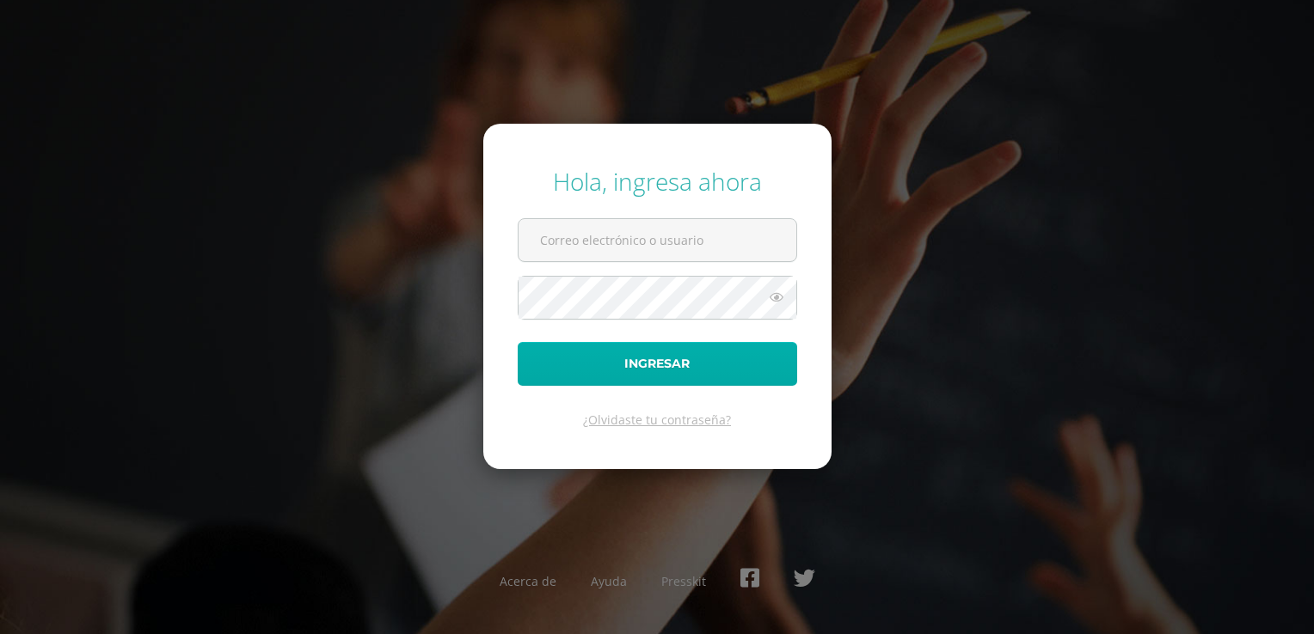
type input "[EMAIL_ADDRESS][DOMAIN_NAME]"
click at [659, 364] on button "Ingresar" at bounding box center [656, 364] width 279 height 44
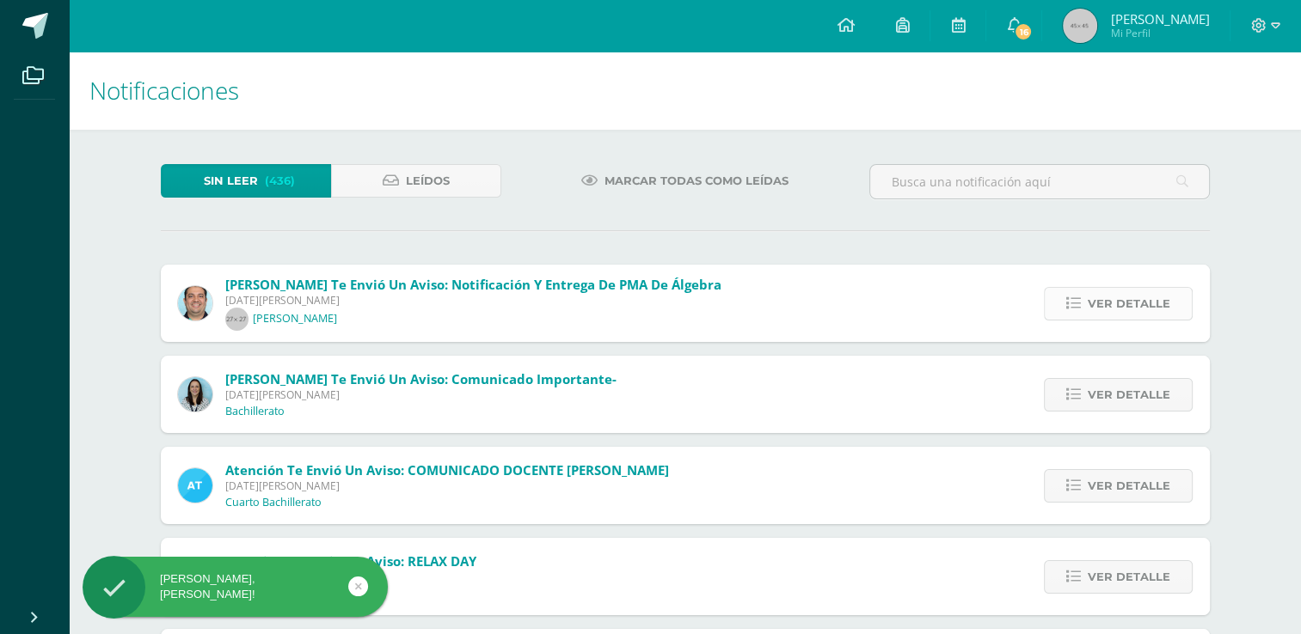
click at [1124, 305] on span "Ver detalle" at bounding box center [1128, 304] width 83 height 32
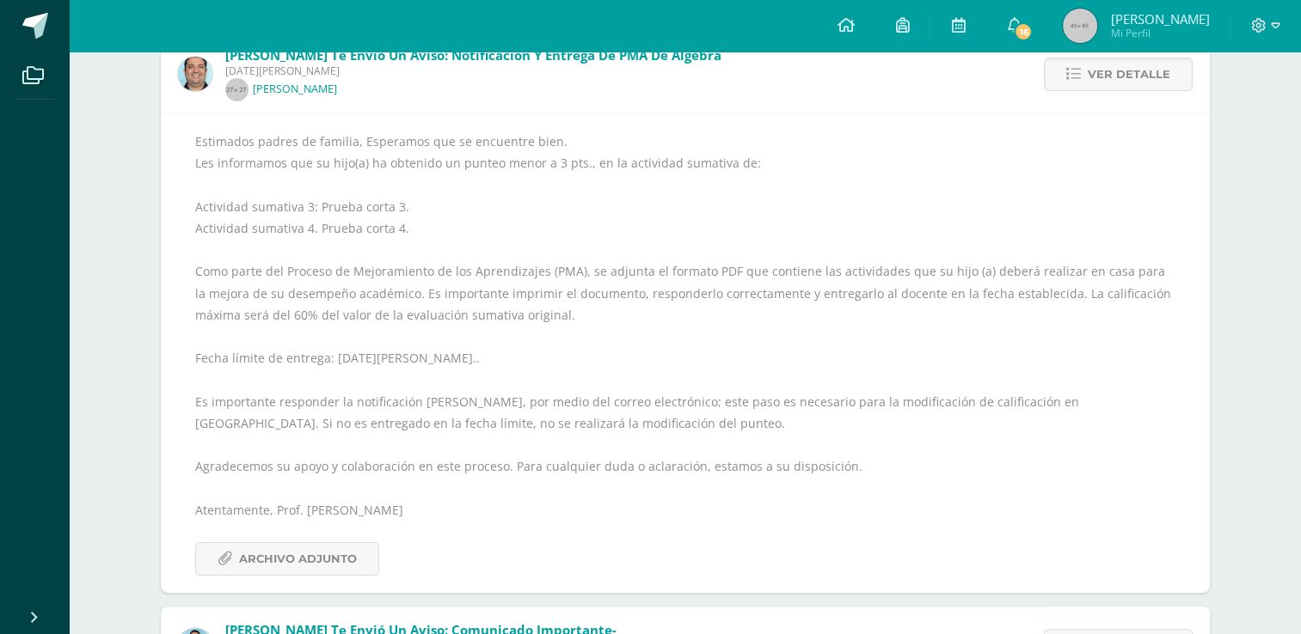
scroll to position [430, 0]
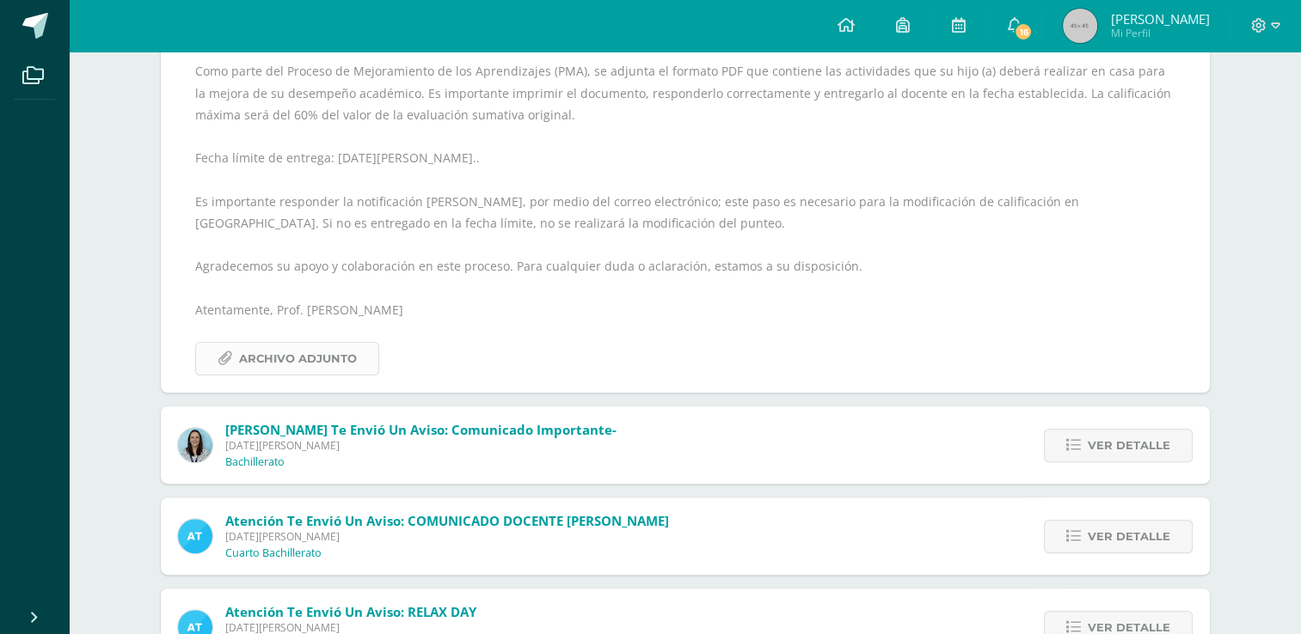
click at [285, 361] on span "Archivo Adjunto" at bounding box center [298, 359] width 118 height 32
click at [1128, 440] on span "Ver detalle" at bounding box center [1128, 446] width 83 height 32
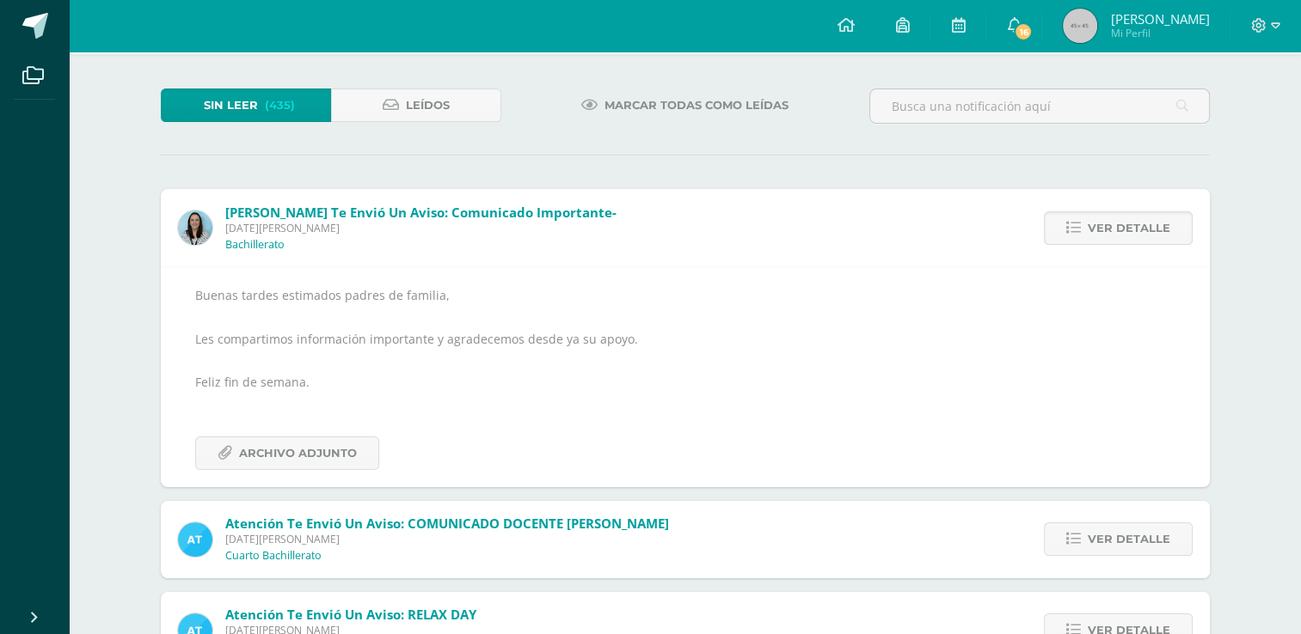
scroll to position [0, 0]
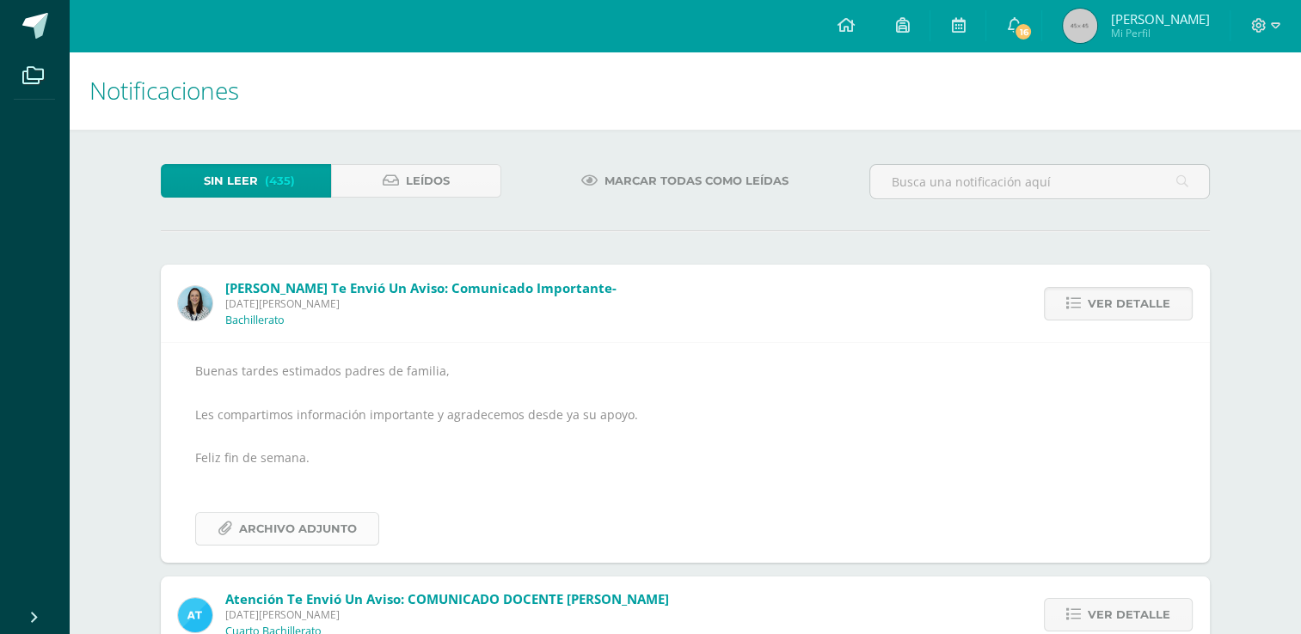
click at [282, 535] on span "Archivo Adjunto" at bounding box center [298, 529] width 118 height 32
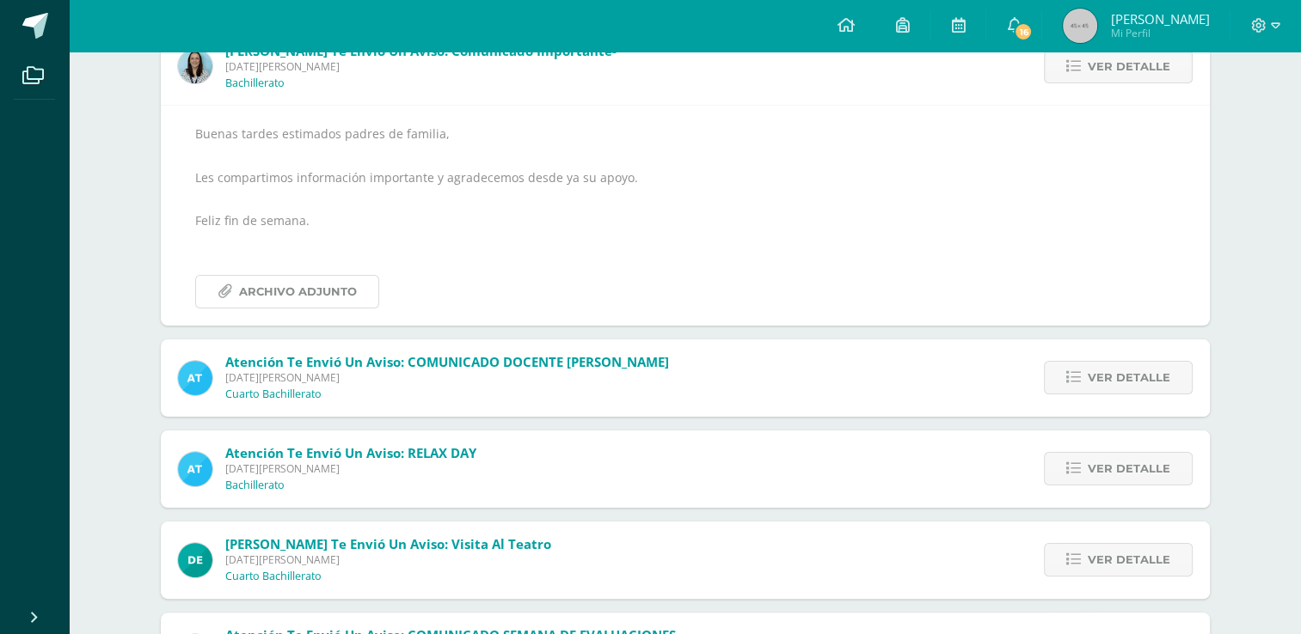
scroll to position [258, 0]
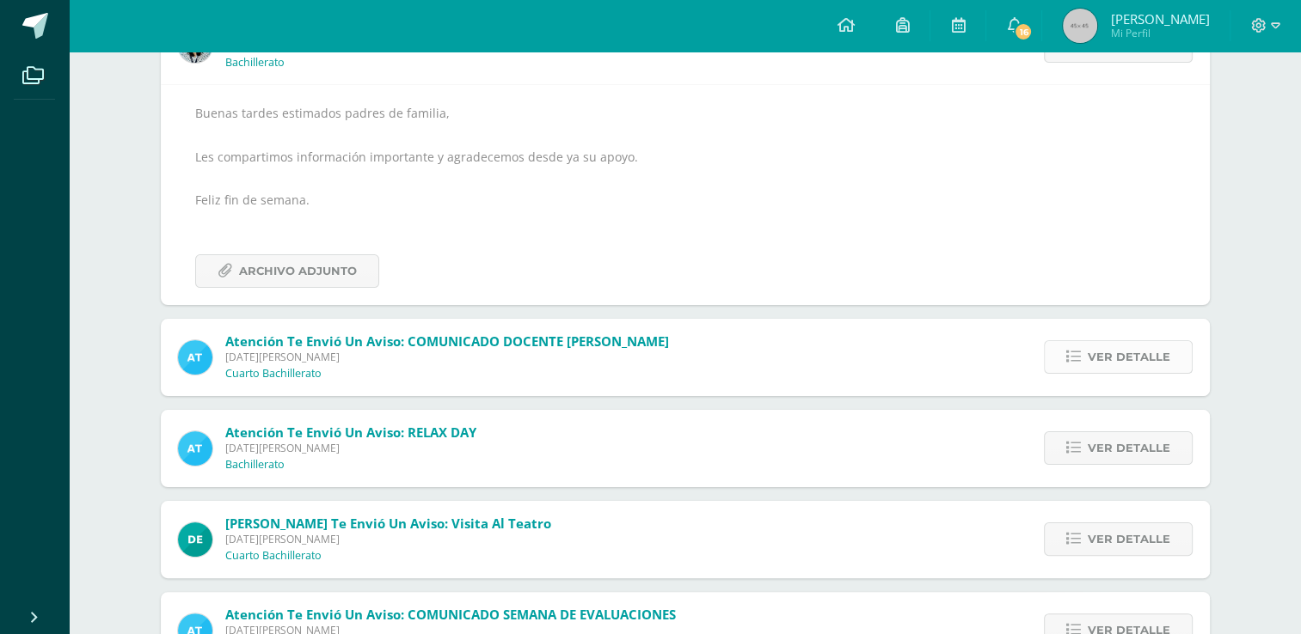
click at [1143, 360] on span "Ver detalle" at bounding box center [1128, 357] width 83 height 32
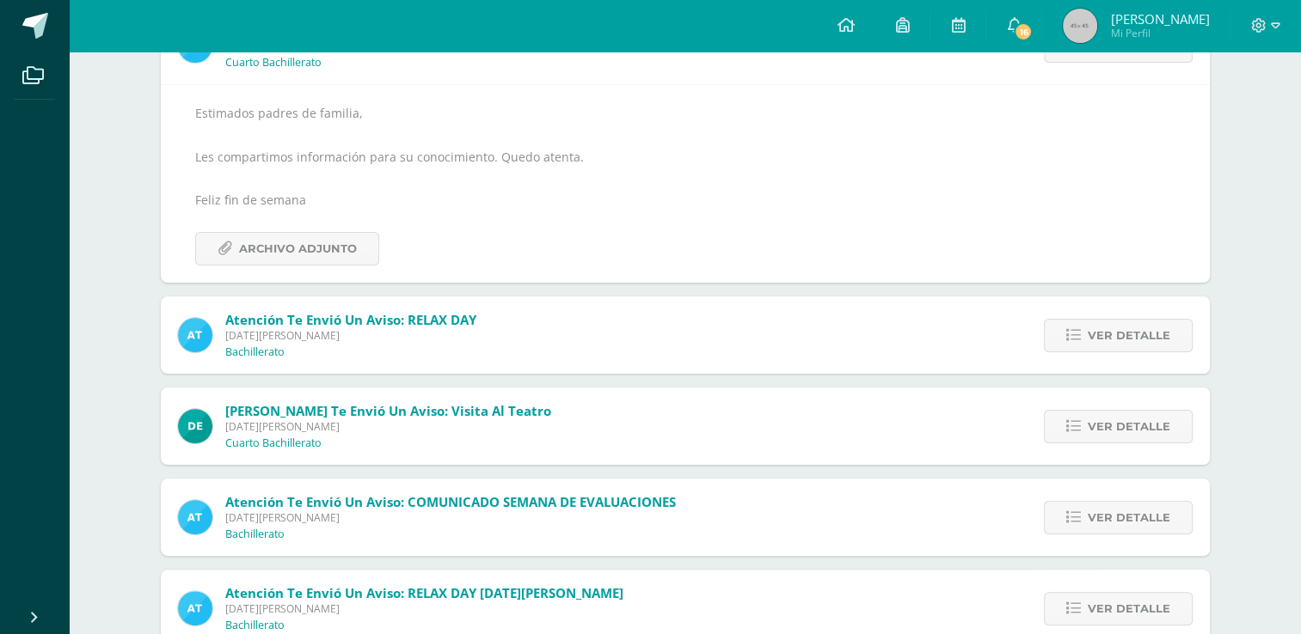
scroll to position [181, 0]
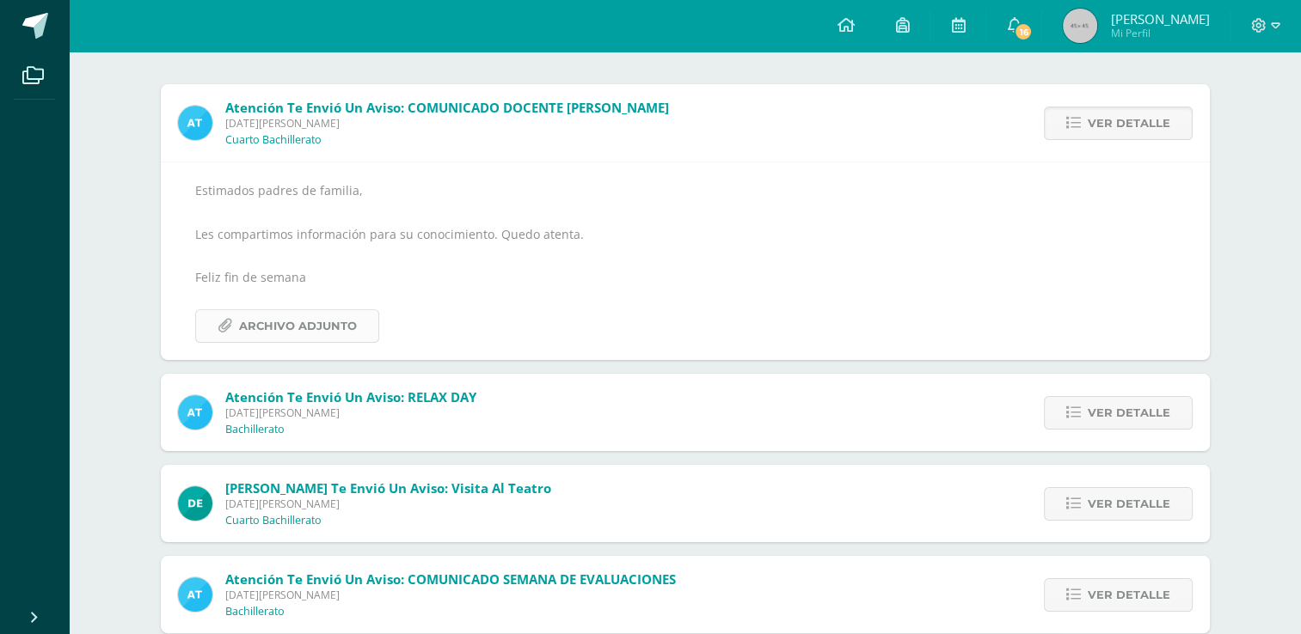
click at [303, 316] on span "Archivo Adjunto" at bounding box center [298, 326] width 118 height 32
click at [1128, 417] on span "Ver detalle" at bounding box center [1128, 413] width 83 height 32
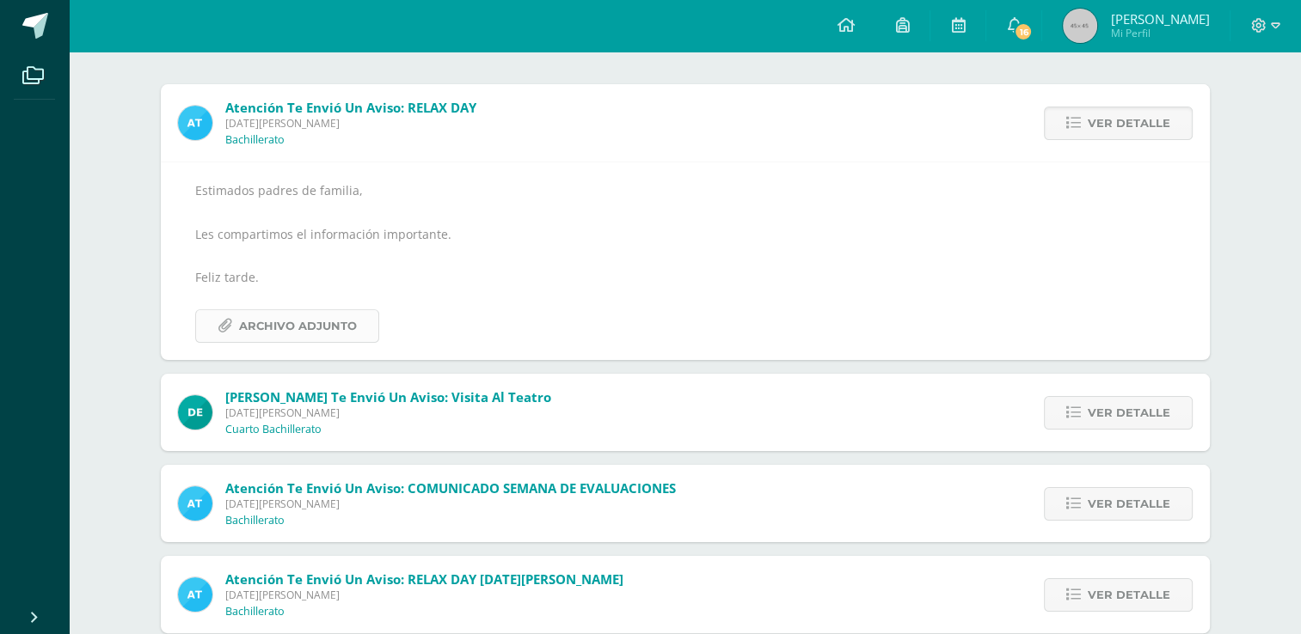
click at [298, 328] on span "Archivo Adjunto" at bounding box center [298, 326] width 118 height 32
click at [1136, 504] on span "Ver detalle" at bounding box center [1128, 504] width 83 height 32
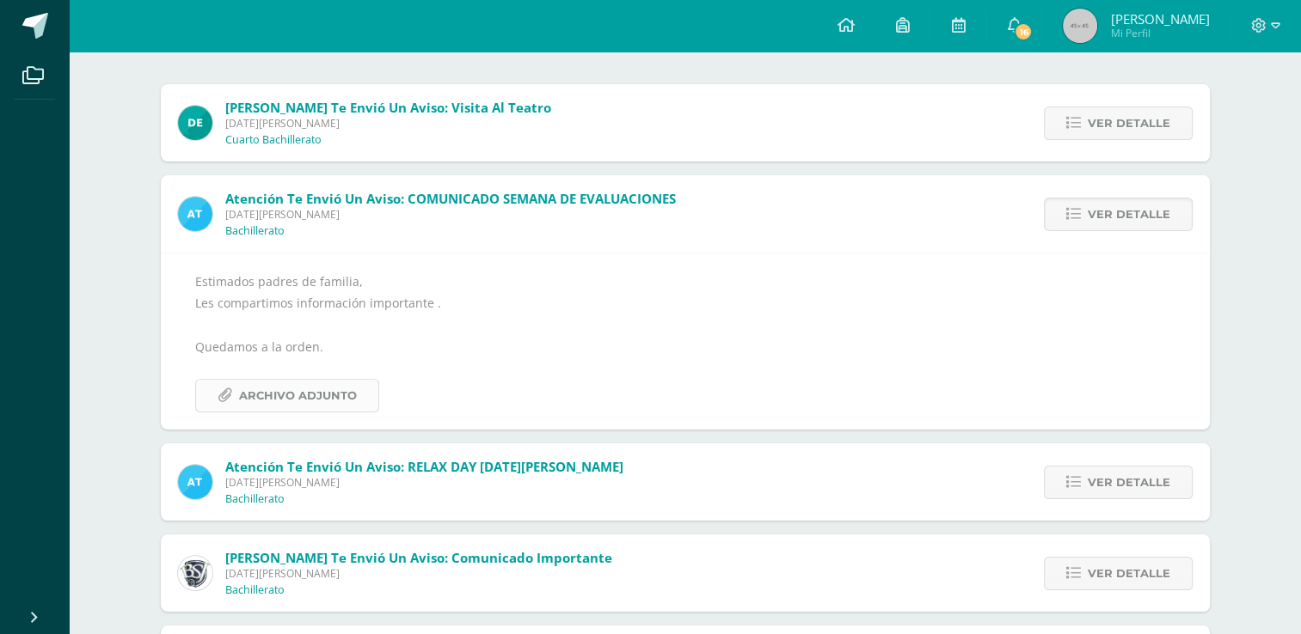
click at [303, 392] on span "Archivo Adjunto" at bounding box center [298, 396] width 118 height 32
click at [309, 398] on span "Archivo Adjunto" at bounding box center [298, 396] width 118 height 32
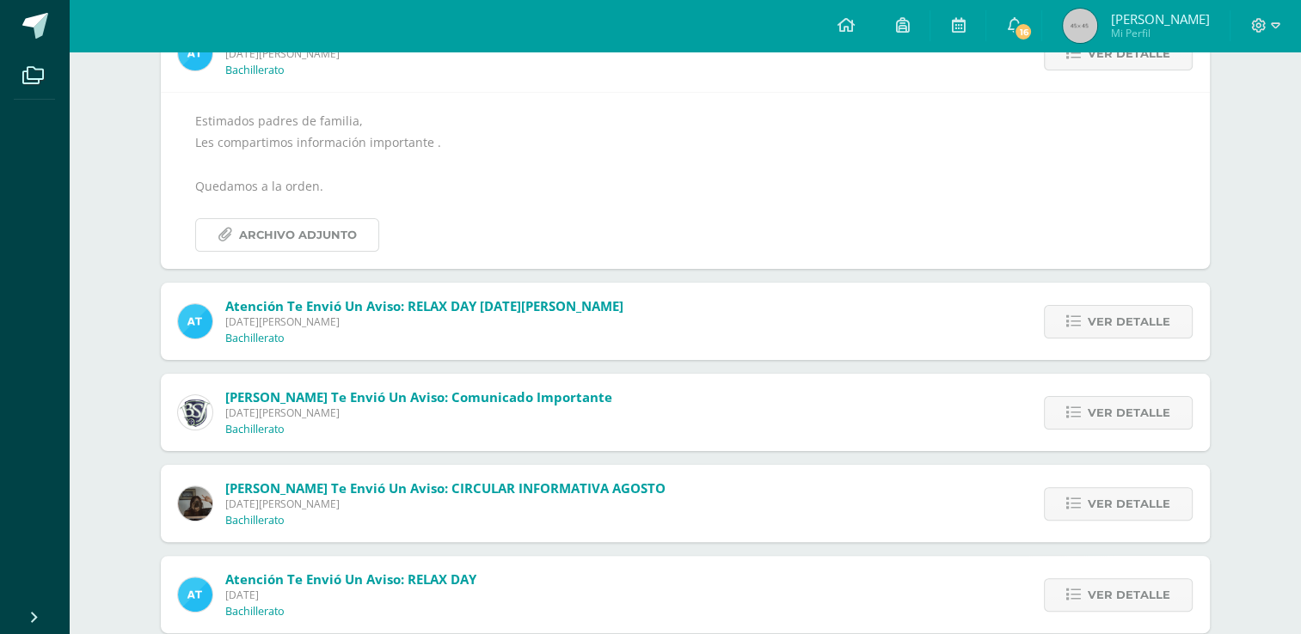
scroll to position [352, 0]
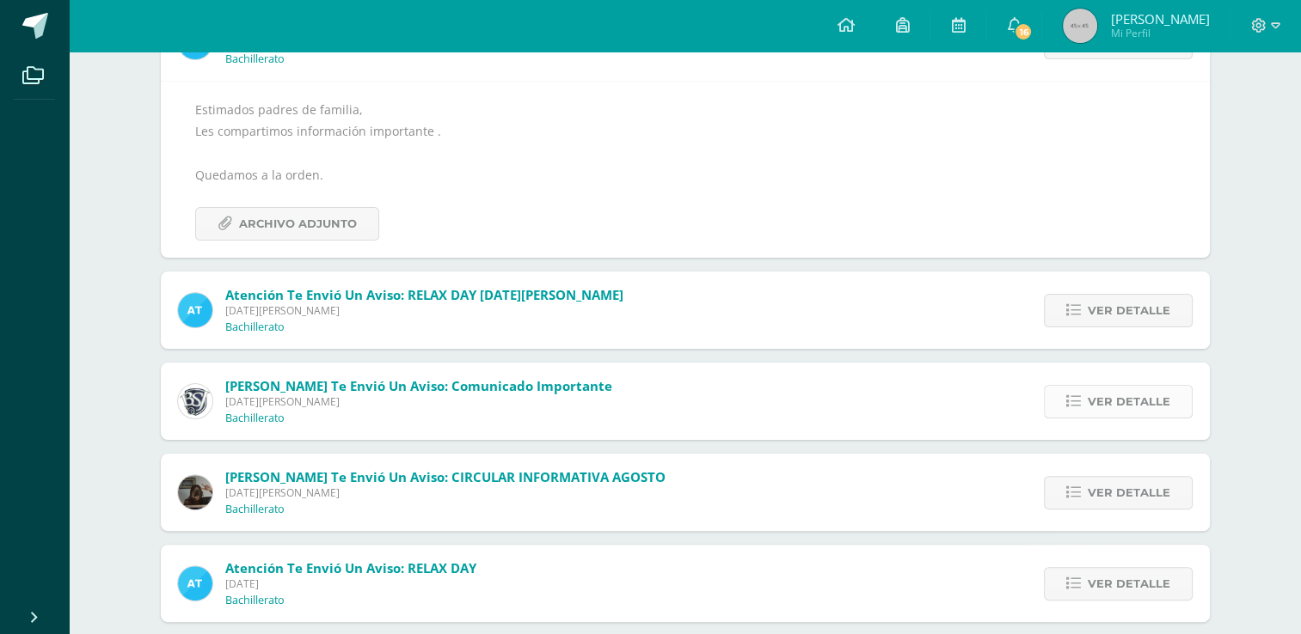
click at [1119, 402] on span "Ver detalle" at bounding box center [1128, 402] width 83 height 32
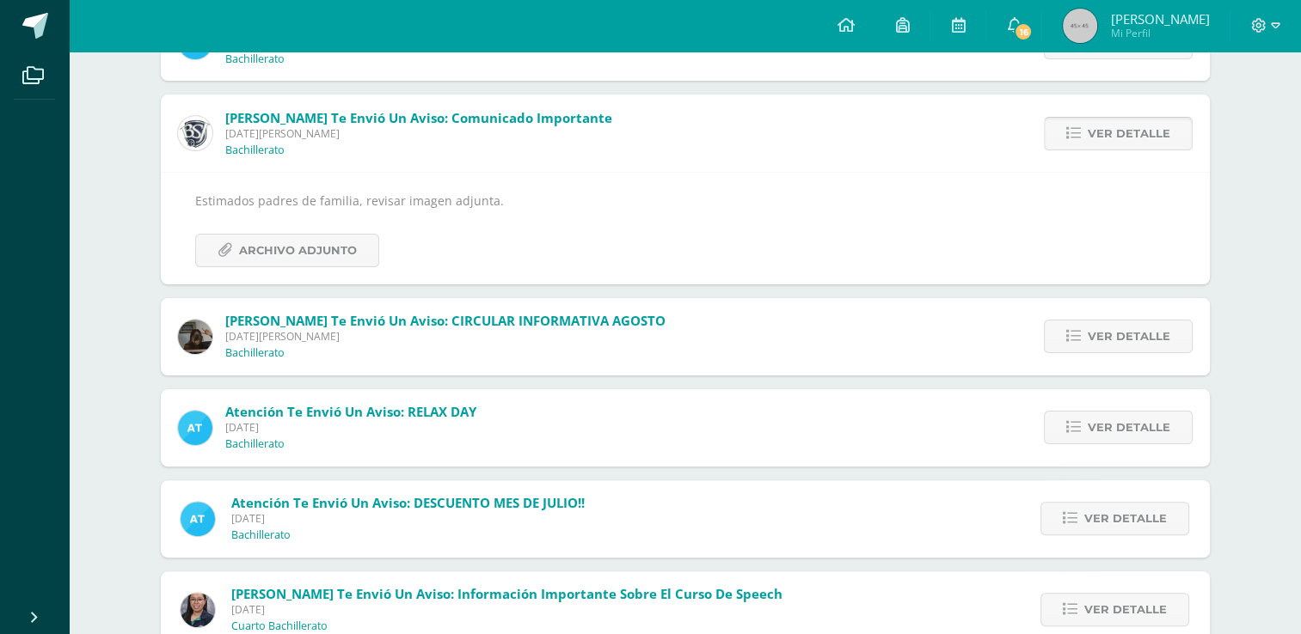
scroll to position [275, 0]
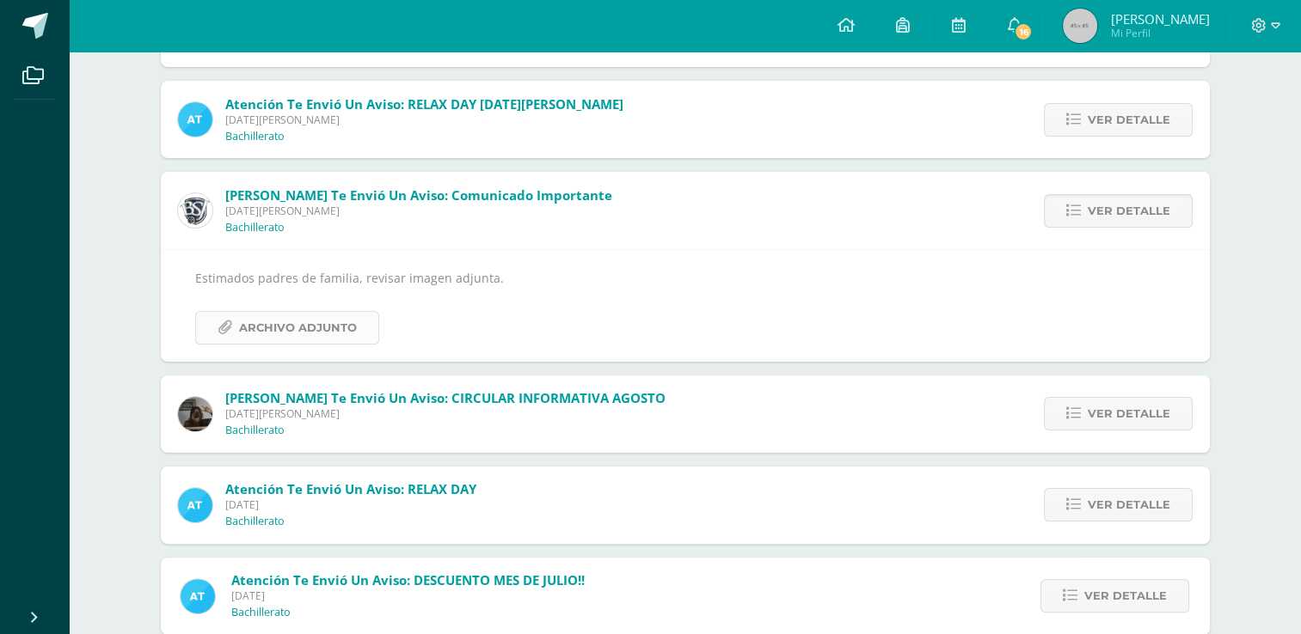
click at [296, 332] on span "Archivo Adjunto" at bounding box center [298, 328] width 118 height 32
click at [1122, 413] on span "Ver detalle" at bounding box center [1128, 414] width 83 height 32
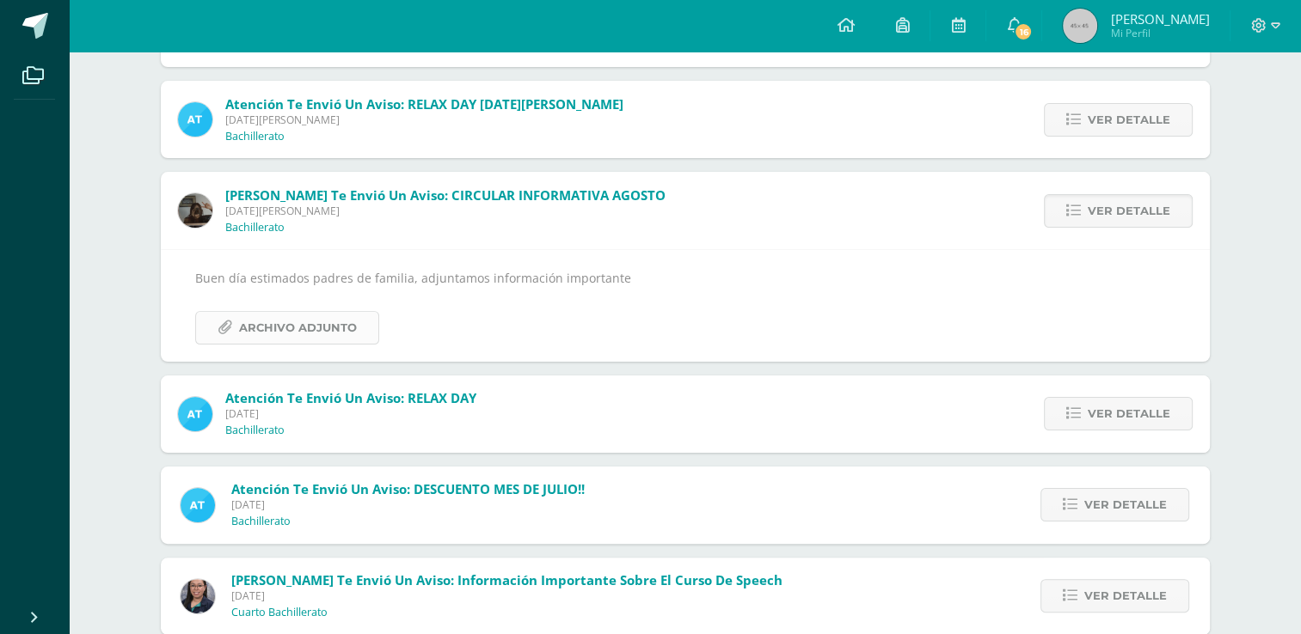
click at [318, 328] on span "Archivo Adjunto" at bounding box center [298, 328] width 118 height 32
